Goal: Browse casually

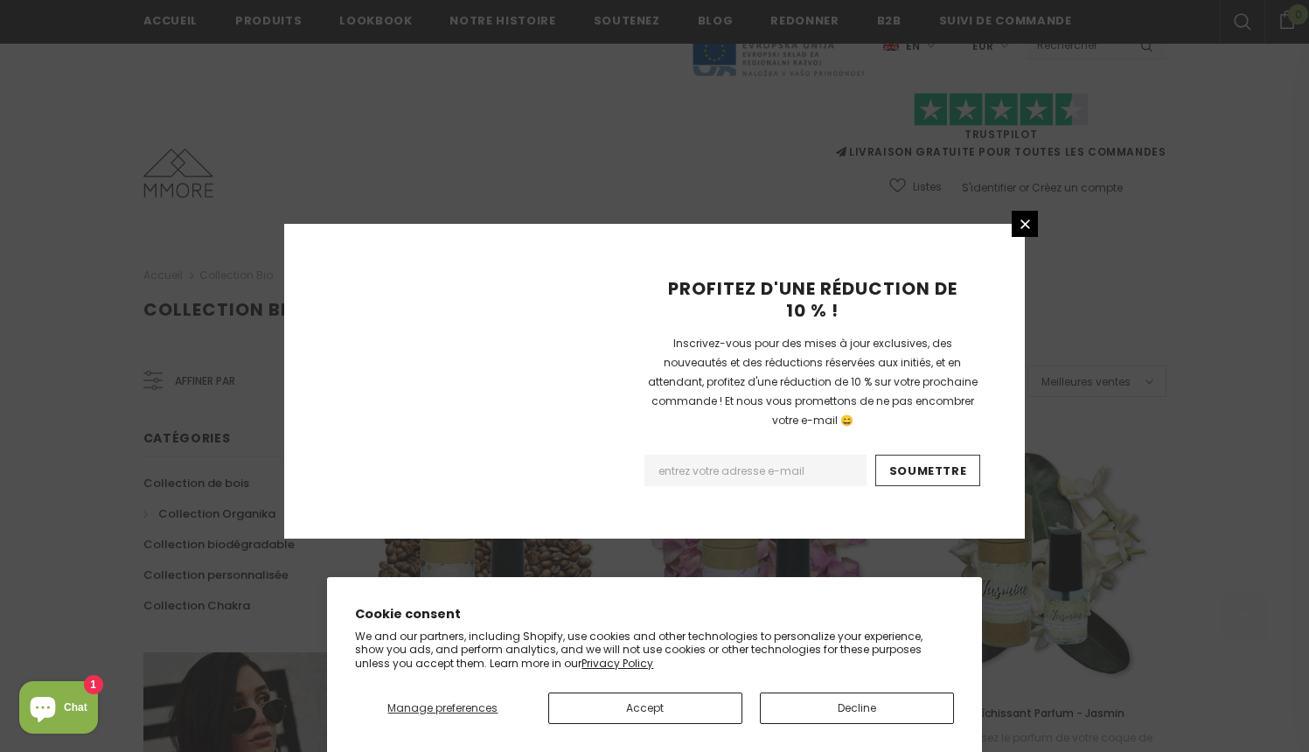
scroll to position [1083, 0]
